Goal: Task Accomplishment & Management: Manage account settings

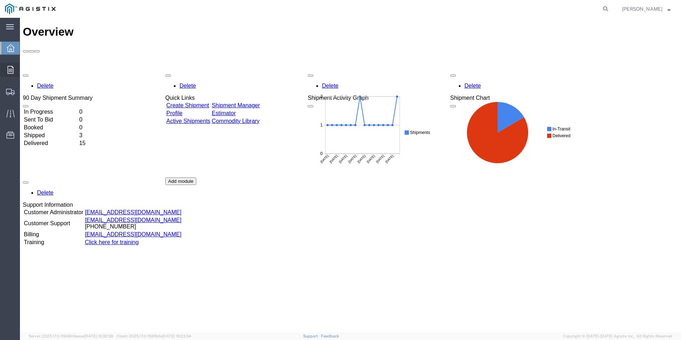
click at [9, 69] on icon at bounding box center [10, 70] width 6 height 8
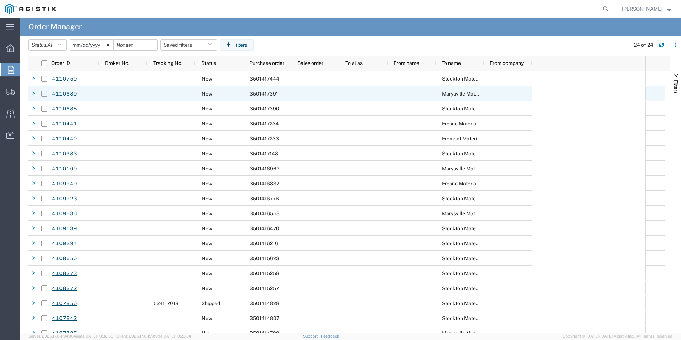
click at [45, 93] on input "Press Space to toggle row selection (unchecked)" at bounding box center [44, 94] width 6 height 6
checkbox input "true"
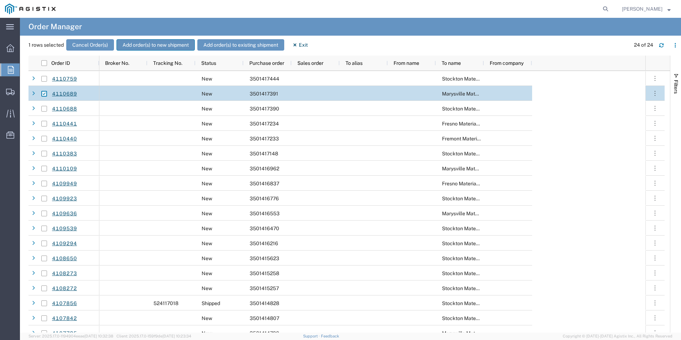
click at [150, 46] on button "Add order(s) to new shipment" at bounding box center [155, 44] width 78 height 11
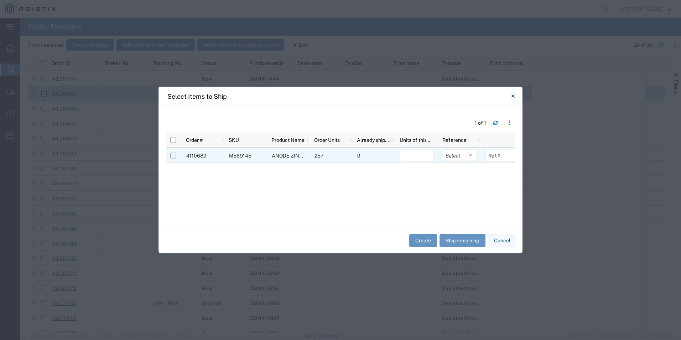
click at [173, 156] on input "Press Space to toggle row selection (unchecked)" at bounding box center [173, 156] width 6 height 6
checkbox input "true"
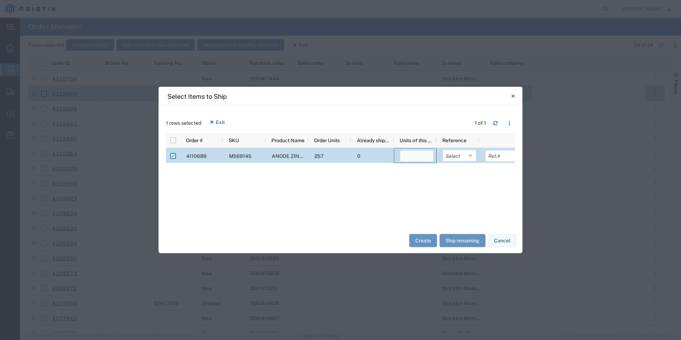
click at [421, 157] on input "number" at bounding box center [416, 155] width 33 height 11
type input "257"
click at [420, 243] on button "Create" at bounding box center [423, 240] width 28 height 13
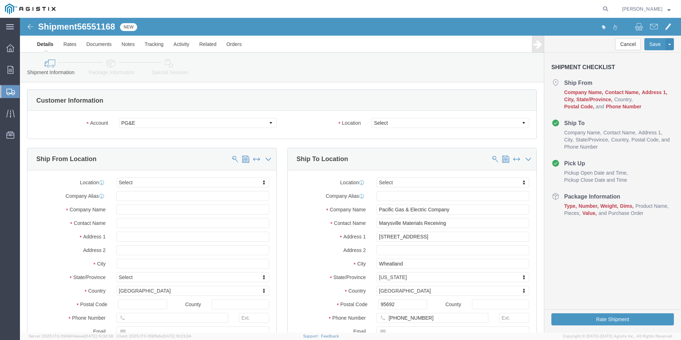
select select
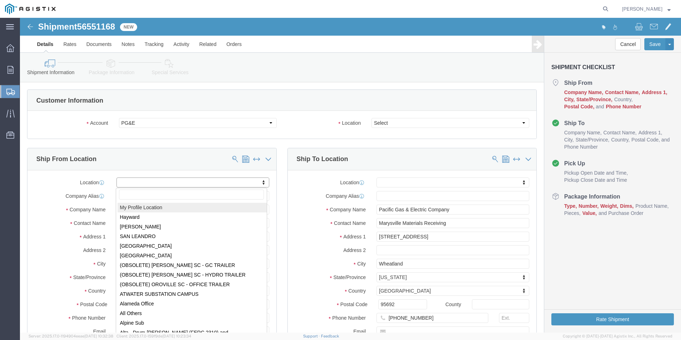
select select "MYPROFILE"
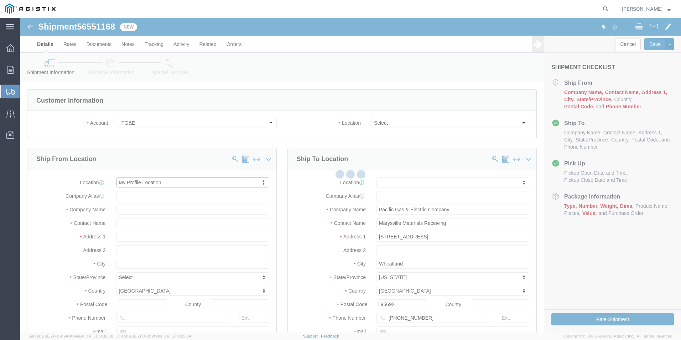
select select "OK"
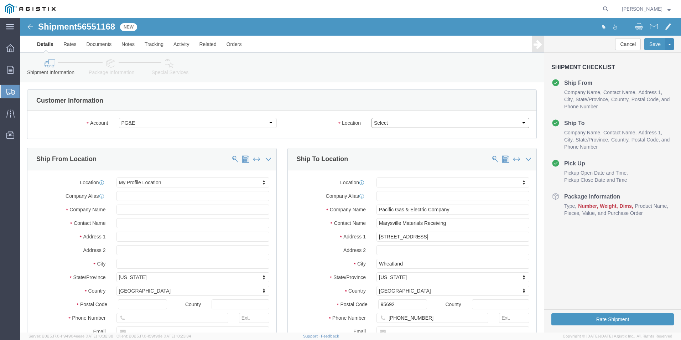
click select "Select All Others [GEOGRAPHIC_DATA] [GEOGRAPHIC_DATA] [GEOGRAPHIC_DATA] [GEOGRA…"
select select "23082"
click select "Select All Others [GEOGRAPHIC_DATA] [GEOGRAPHIC_DATA] [GEOGRAPHIC_DATA] [GEOGRA…"
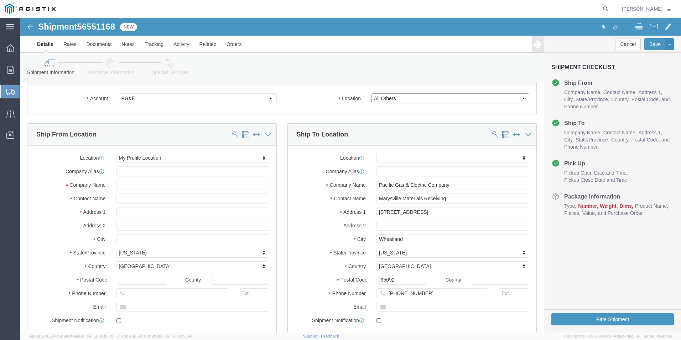
scroll to position [36, 0]
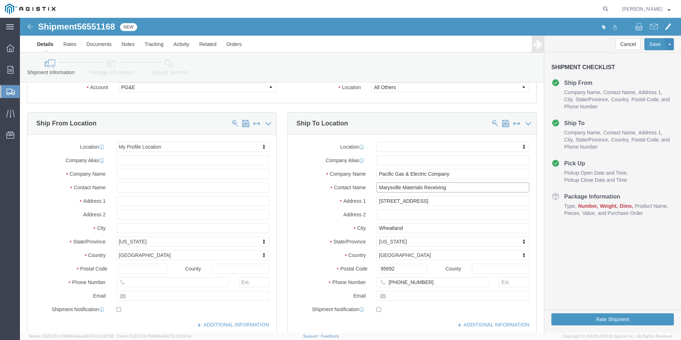
drag, startPoint x: 428, startPoint y: 170, endPoint x: 352, endPoint y: 170, distance: 75.5
click input "Marysville Materials Receiving"
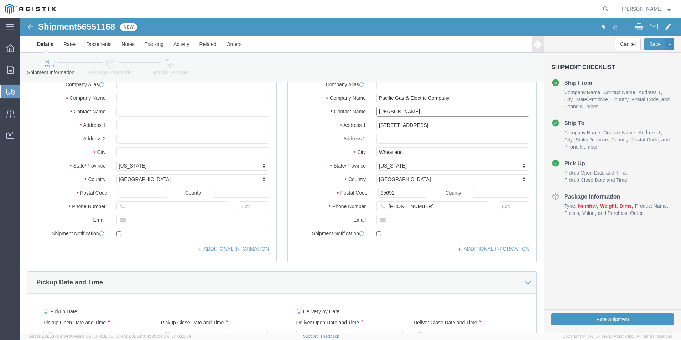
scroll to position [142, 0]
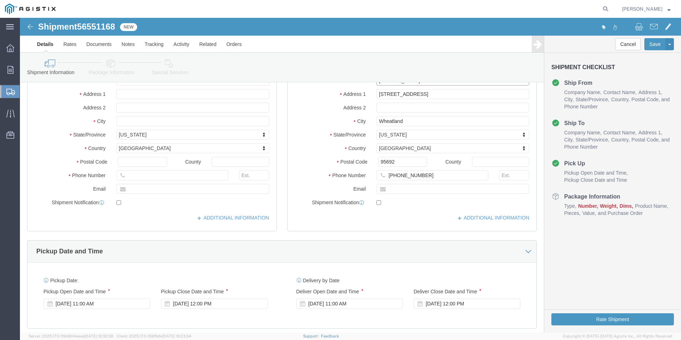
type input "[PERSON_NAME]"
drag, startPoint x: 397, startPoint y: 156, endPoint x: 357, endPoint y: 158, distance: 40.7
click input "[PHONE_NUMBER]"
type input "[PHONE_NUMBER]"
click div "Pickup Date and Time"
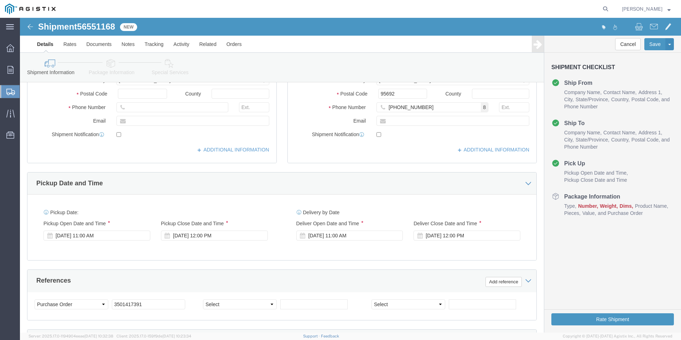
scroll to position [214, 0]
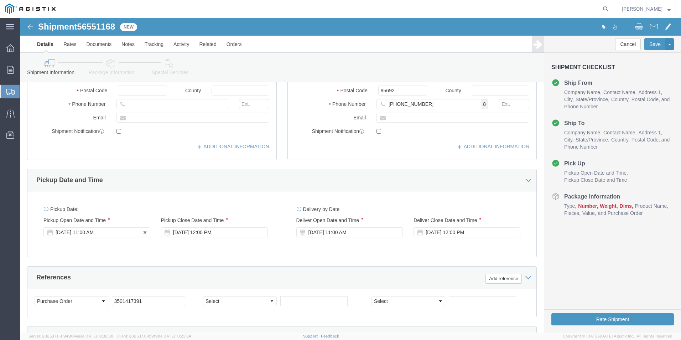
click div "[DATE] 11:00 AM"
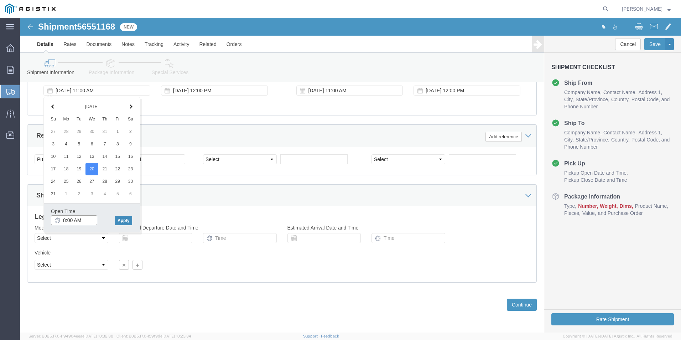
type input "8:00 AM"
click button "Apply"
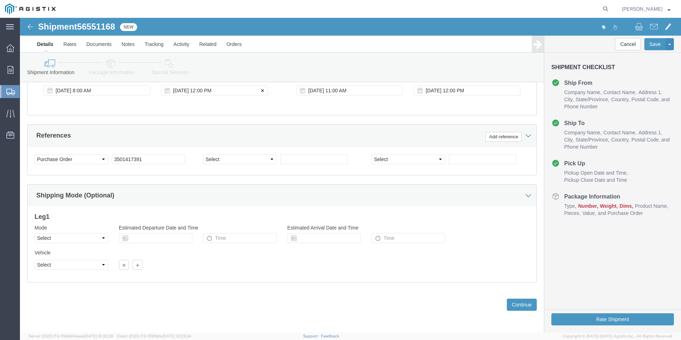
click div "[DATE] 12:00 PM"
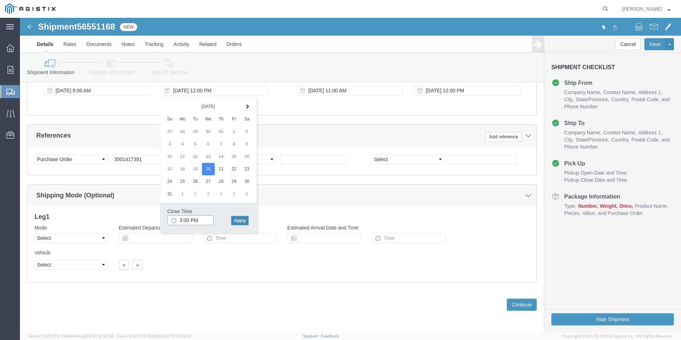
type input "3:00 PM"
click button "Apply"
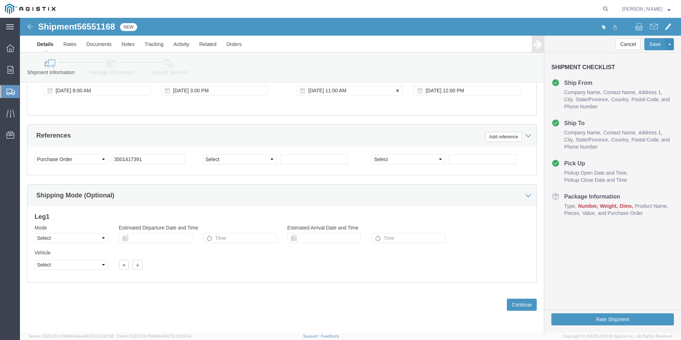
click div "[DATE] 11:00 AM"
type input "8:00 AM"
click button "Apply"
click div "[DATE] 12:00 PM"
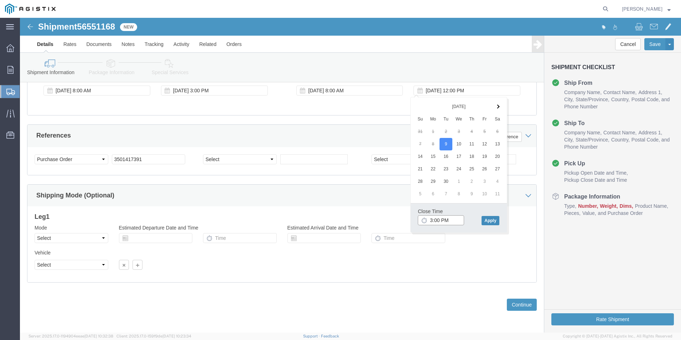
type input "3:00 PM"
click button "Apply"
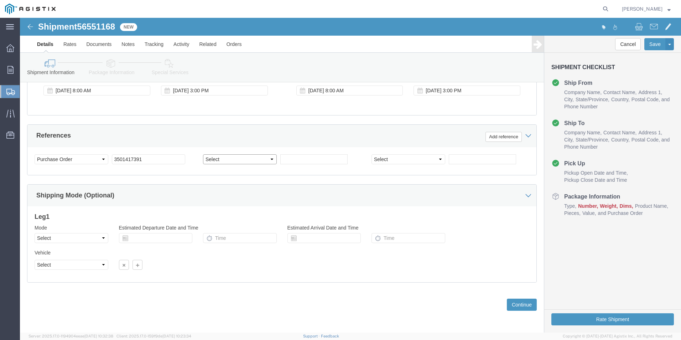
click select "Select Account Type Activity ID Airline Appointment Number ASN Batch Request # …"
select select "SALEORDR"
click select "Select Account Type Activity ID Airline Appointment Number ASN Batch Request # …"
type input "271396"
click button "Continue"
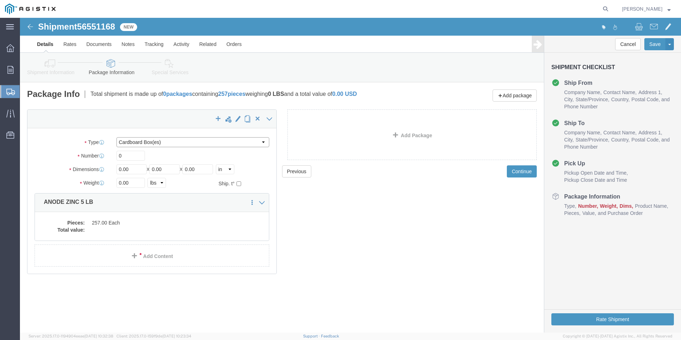
click select "Select Bulk Bundle(s) Cardboard Box(es) Carton(s) Crate(s) Drum(s) (Fiberboard)…"
select select "PSNS"
click select "Select Bulk Bundle(s) Cardboard Box(es) Carton(s) Crate(s) Drum(s) (Fiberboard)…"
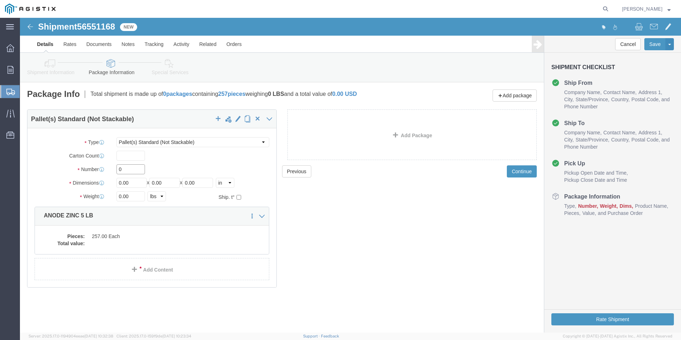
click input "0"
type input "2"
click input "0.00"
type input "0"
type input "3682"
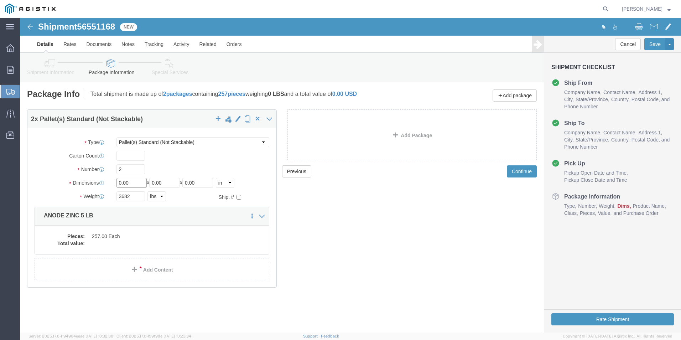
click input "0.00"
type input "0"
type input "42"
type input "40"
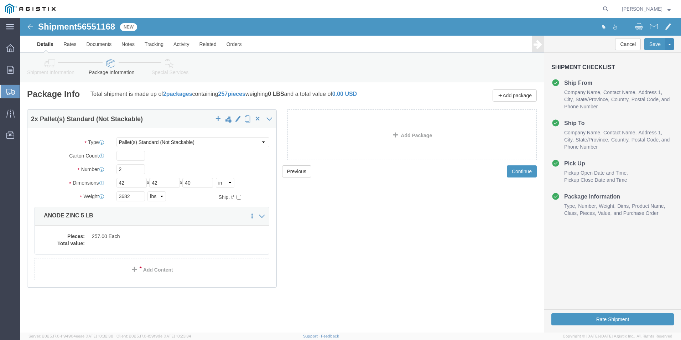
click div "Previous Continue"
click dd "257.00 Each"
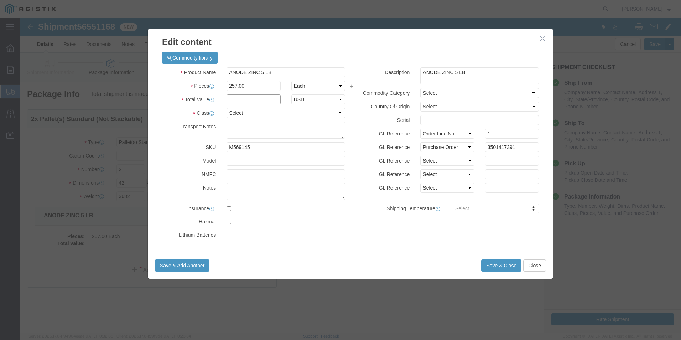
click input "text"
type input "15,062.49"
click select "Select 50 55 60 65 70 85 92.5 100 125 175 250 300 400"
select select "55"
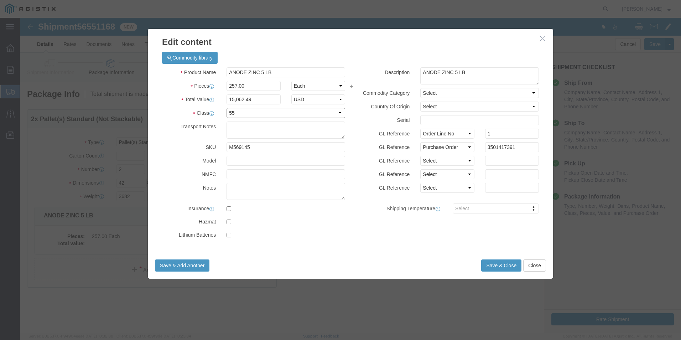
click select "Select 50 55 60 65 70 85 92.5 100 125 175 250 300 400"
click input "text"
type input "200500"
click button "Save & Close"
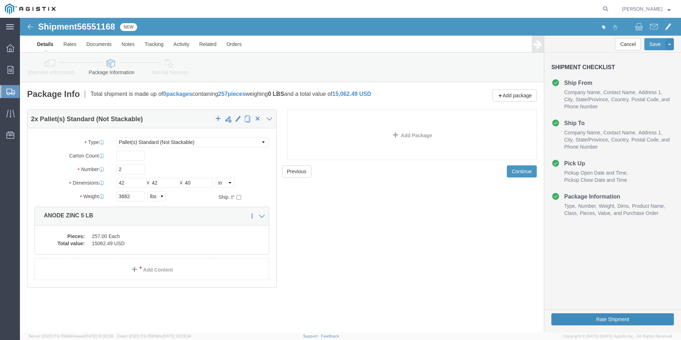
click button "Rate Shipment"
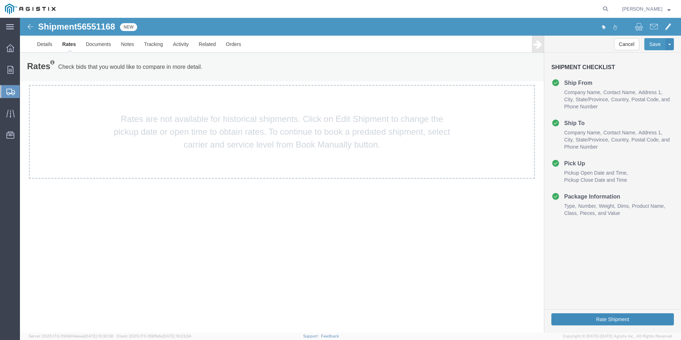
click at [602, 319] on button "Rate Shipment" at bounding box center [612, 319] width 123 height 12
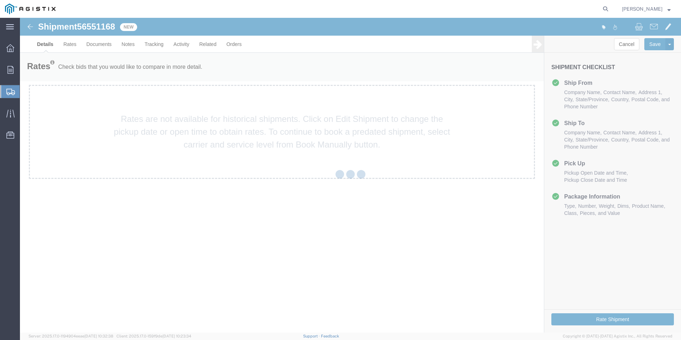
select select "38148"
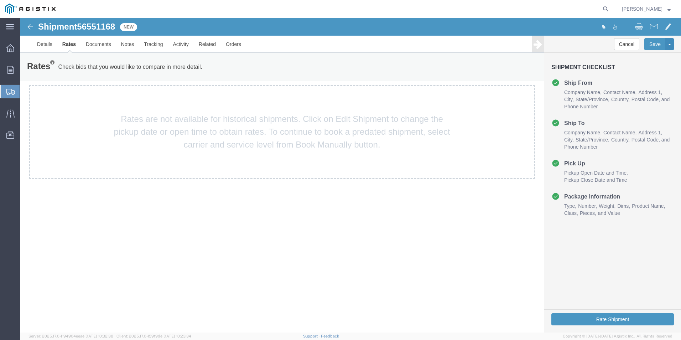
click at [30, 25] on img at bounding box center [30, 26] width 9 height 9
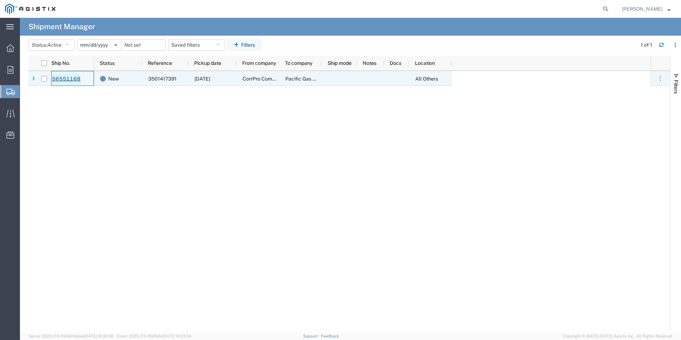
click at [59, 78] on link "56551168" at bounding box center [66, 78] width 29 height 11
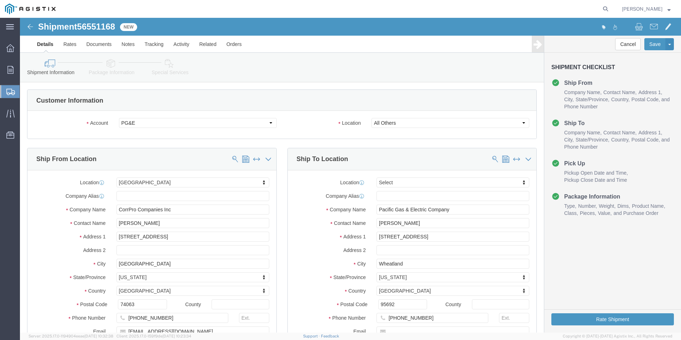
select select "38148"
select select
click button "Rate Shipment"
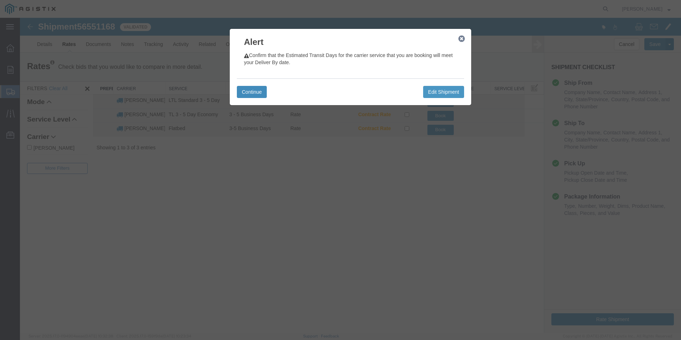
click at [254, 90] on button "Continue" at bounding box center [252, 92] width 30 height 12
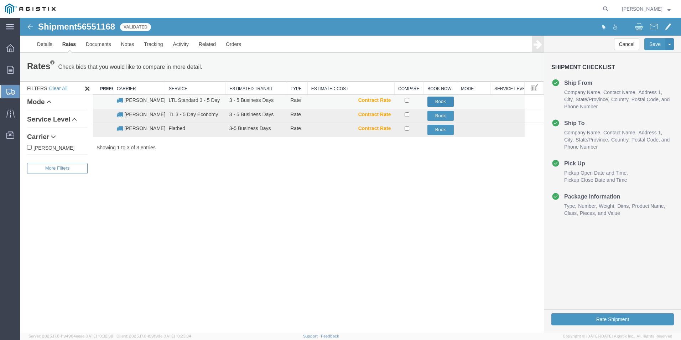
click at [439, 100] on button "Book" at bounding box center [440, 102] width 26 height 10
